Goal: Task Accomplishment & Management: Manage account settings

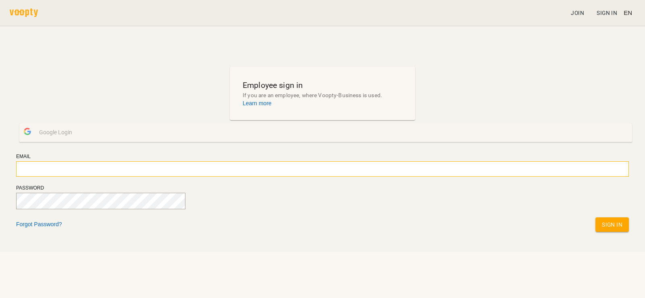
type input "**********"
click at [602, 229] on span "Sign In" at bounding box center [612, 225] width 21 height 10
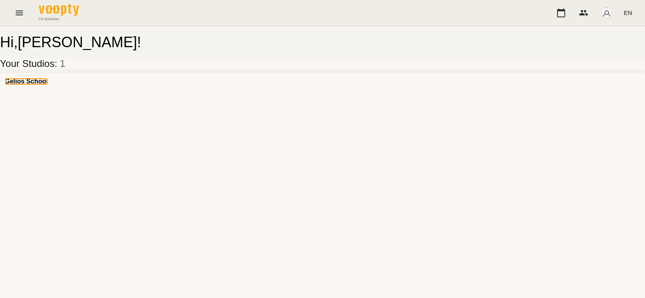
click at [39, 85] on h3 "Gelios School" at bounding box center [26, 81] width 43 height 7
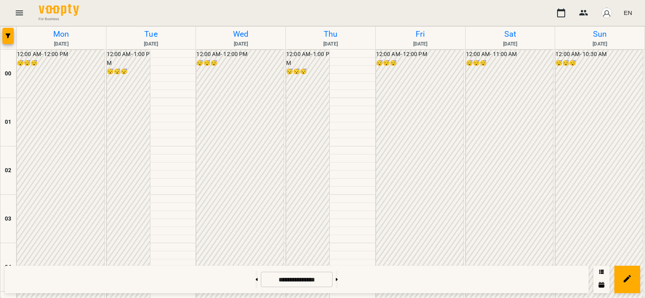
scroll to position [753, 0]
click at [628, 14] on span "EN" at bounding box center [628, 12] width 8 height 8
click at [603, 47] on div "Українська" at bounding box center [612, 45] width 41 height 15
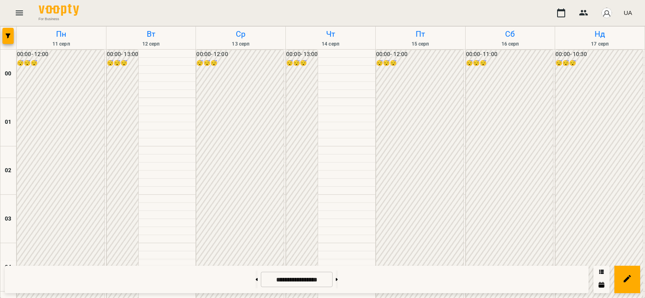
scroll to position [564, 0]
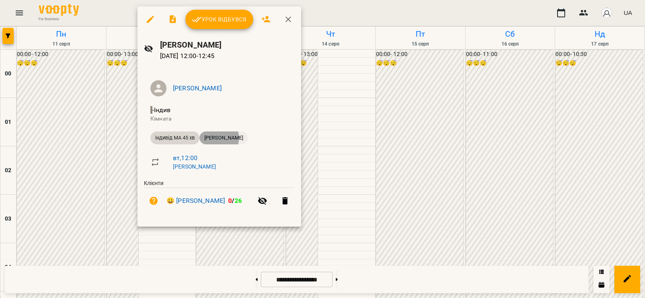
click at [217, 138] on span "Губа Мирон" at bounding box center [224, 137] width 48 height 7
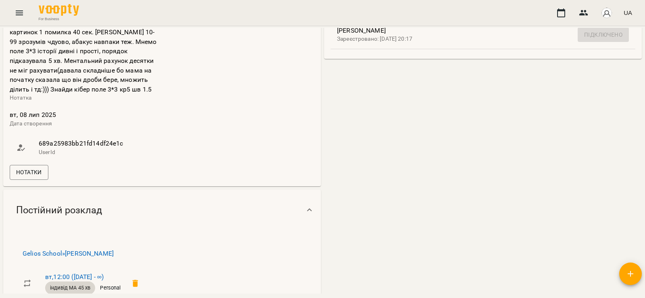
scroll to position [282, 0]
click at [42, 175] on button "Нотатки" at bounding box center [29, 171] width 39 height 15
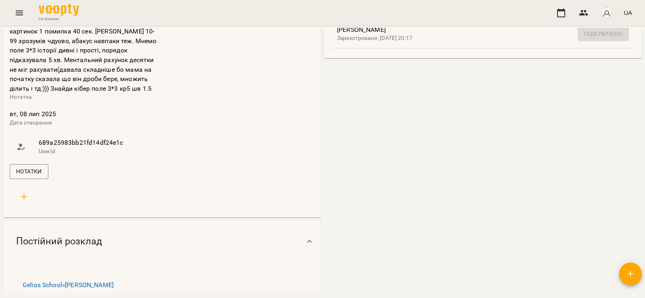
drag, startPoint x: 48, startPoint y: 173, endPoint x: 56, endPoint y: 173, distance: 7.7
click at [48, 173] on button "Нотатки" at bounding box center [29, 171] width 39 height 15
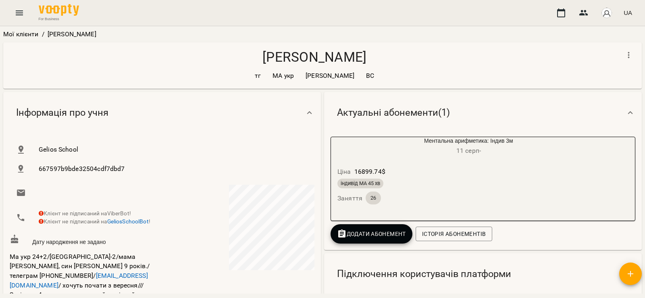
scroll to position [188, 0]
